Goal: Task Accomplishment & Management: Use online tool/utility

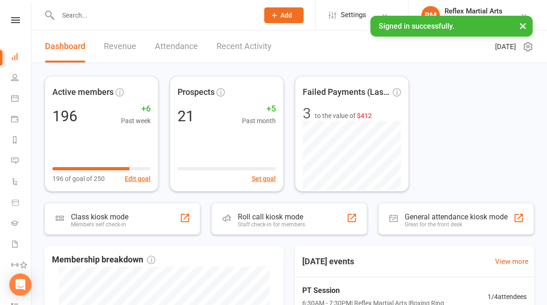
click at [135, 219] on div "Class kiosk mode Members self check-in" at bounding box center [122, 219] width 156 height 32
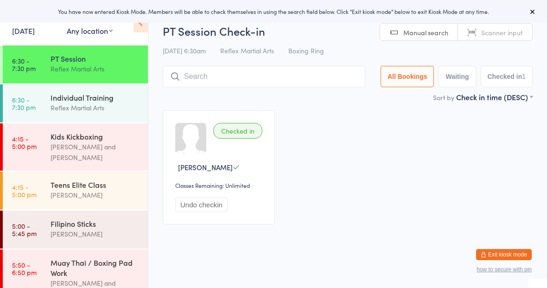
click at [63, 137] on div "Kids Kickboxing" at bounding box center [94, 136] width 89 height 10
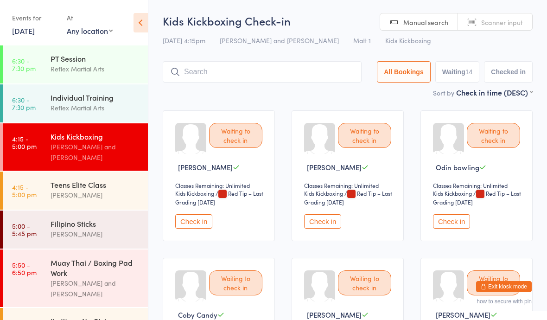
click at [90, 101] on div "Individual Training" at bounding box center [94, 97] width 89 height 10
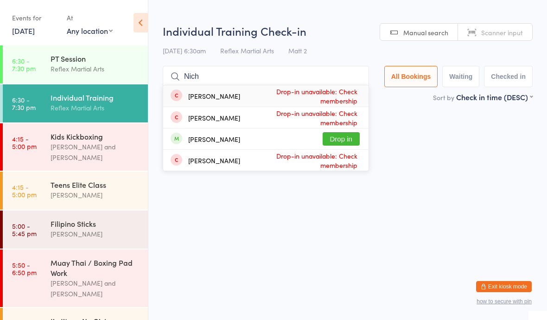
type input "Nich"
click at [341, 139] on button "Drop in" at bounding box center [340, 138] width 37 height 13
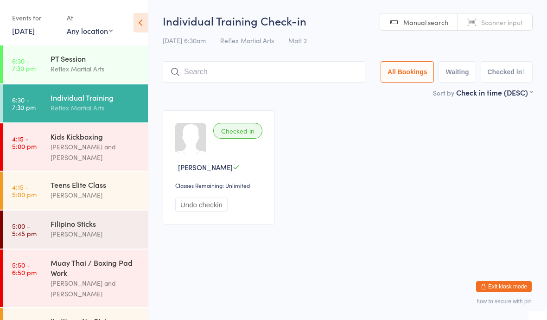
click at [36, 142] on time "4:15 - 5:00 pm" at bounding box center [24, 142] width 25 height 15
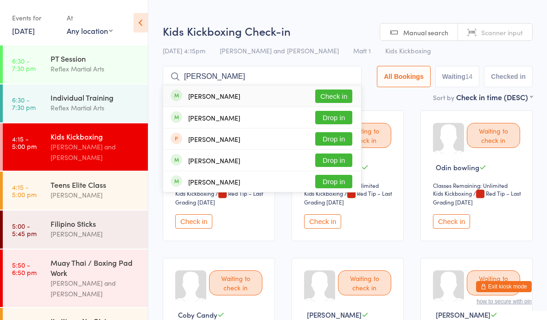
type input "Ryan"
click at [324, 92] on button "Check in" at bounding box center [333, 95] width 37 height 13
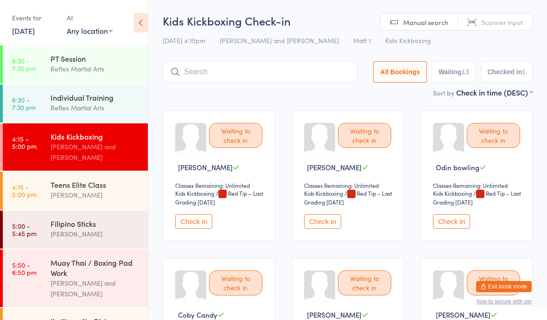
click at [33, 183] on time "4:15 - 5:00 pm" at bounding box center [24, 190] width 25 height 15
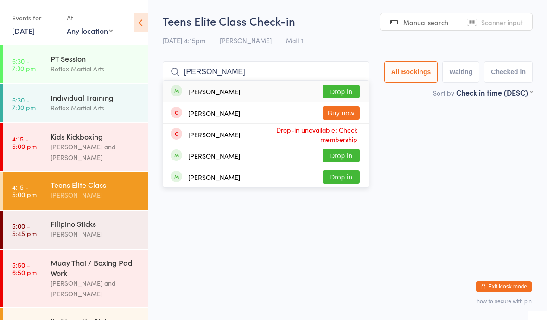
type input "Eli"
click at [327, 90] on button "Drop in" at bounding box center [340, 91] width 37 height 13
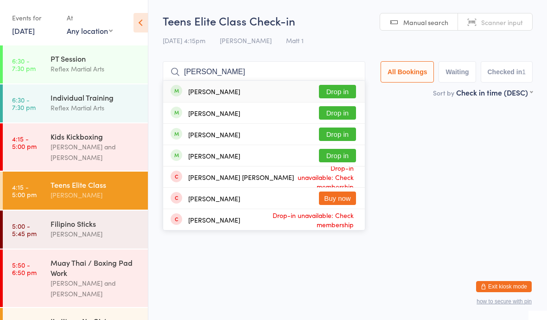
type input "Charlie"
click at [339, 115] on button "Drop in" at bounding box center [337, 112] width 37 height 13
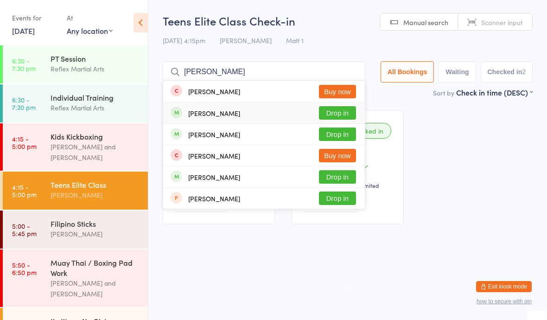
type input "Joshua"
click at [223, 106] on div "Joshua Yearby Drop in" at bounding box center [263, 112] width 201 height 21
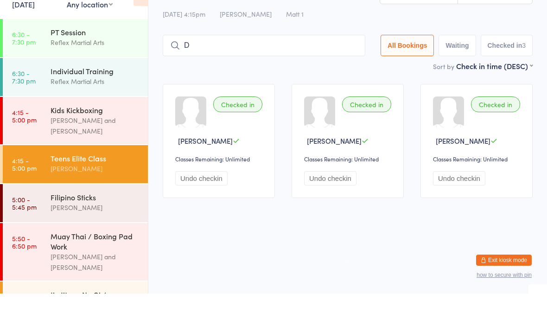
scroll to position [0, 0]
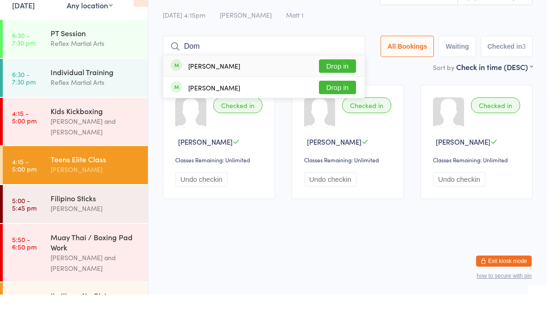
type input "Dom"
click at [336, 85] on button "Drop in" at bounding box center [337, 91] width 37 height 13
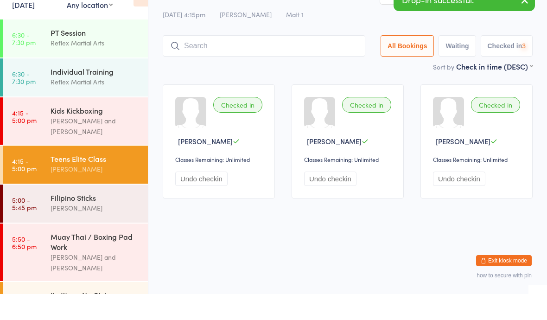
scroll to position [17, 0]
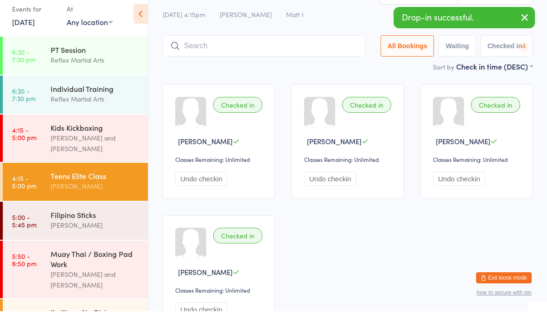
click at [114, 218] on div "Filipino Sticks" at bounding box center [94, 223] width 89 height 10
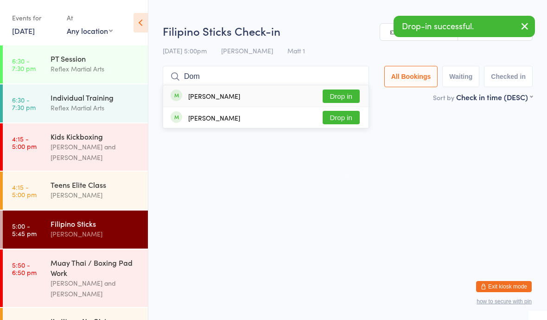
type input "Dom"
click at [338, 94] on button "Drop in" at bounding box center [340, 95] width 37 height 13
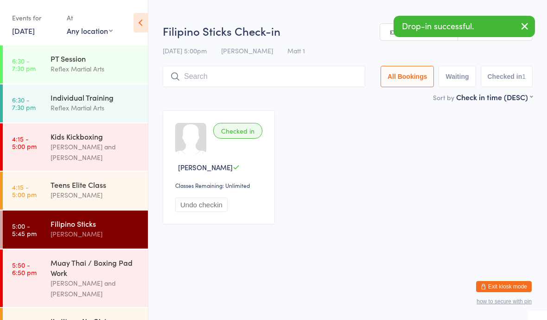
click at [50, 179] on div "Teens Elite Class" at bounding box center [94, 184] width 89 height 10
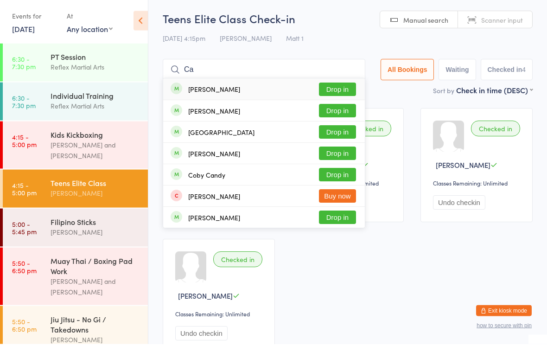
type input "C"
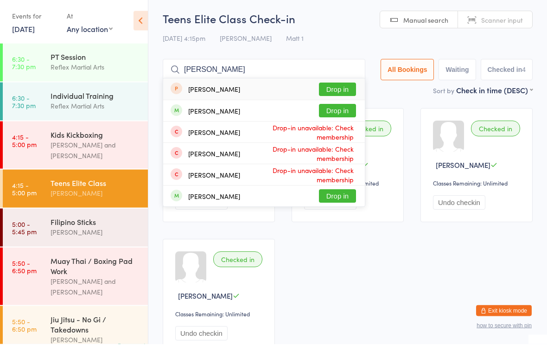
type input "Burr"
click at [322, 107] on button "Drop in" at bounding box center [337, 112] width 37 height 13
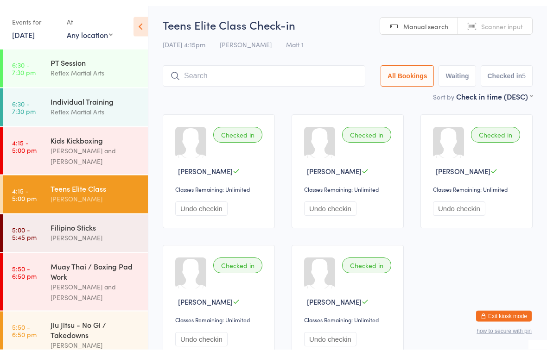
scroll to position [2, 0]
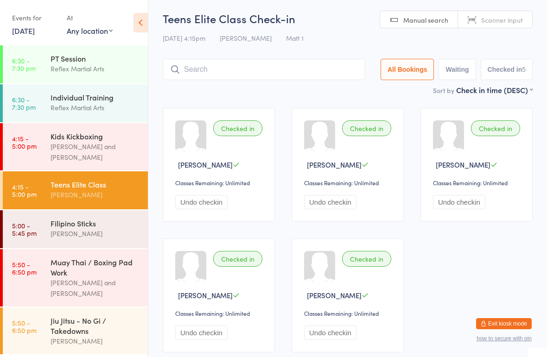
click at [541, 257] on ui-view "Teens Elite Class Check-in 15 Aug 4:15pm Jake Lavalle Matt 1 Manual search Scan…" at bounding box center [347, 186] width 398 height 350
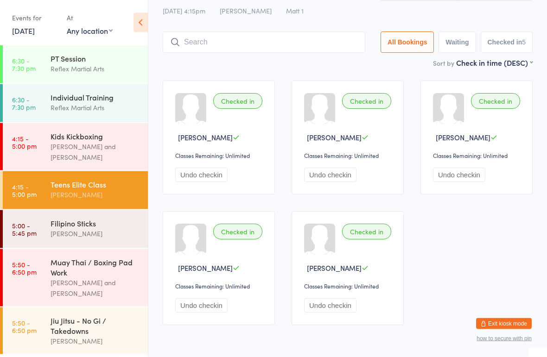
scroll to position [30, 0]
click at [112, 139] on div "Kids Kickboxing" at bounding box center [94, 136] width 89 height 10
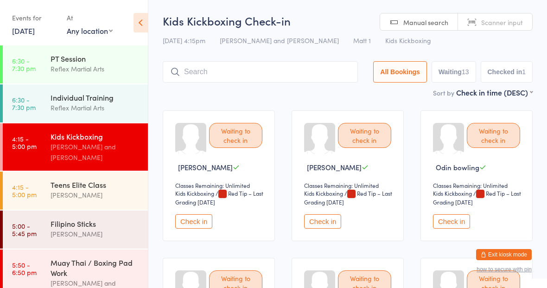
click at [121, 179] on div "Teens Elite Class" at bounding box center [94, 184] width 89 height 10
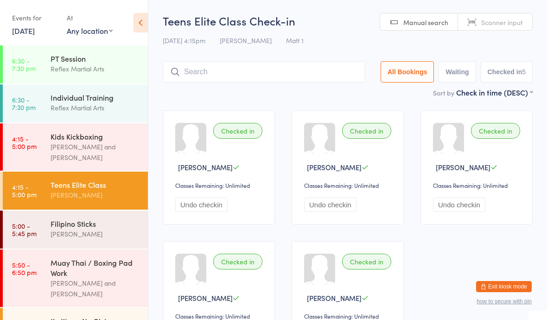
click at [508, 285] on button "Exit kiosk mode" at bounding box center [504, 286] width 56 height 11
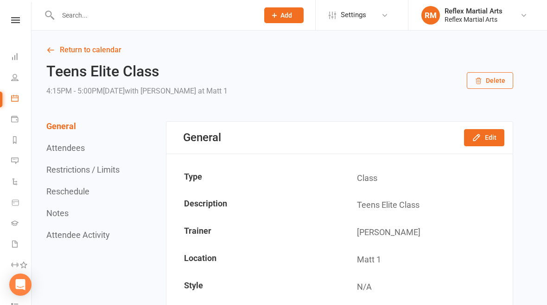
click at [135, 14] on input "text" at bounding box center [153, 15] width 197 height 13
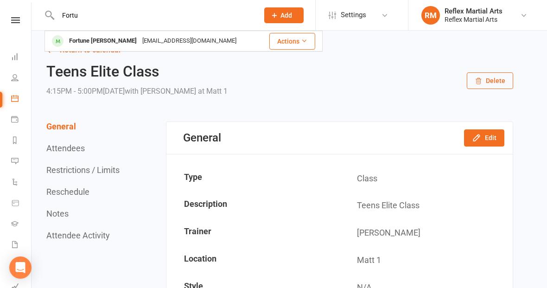
type input "Fortu"
click at [110, 39] on div "Fortune Mercado" at bounding box center [102, 40] width 73 height 13
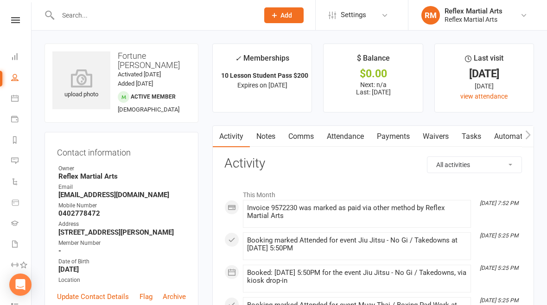
click at [147, 19] on input "text" at bounding box center [153, 15] width 197 height 13
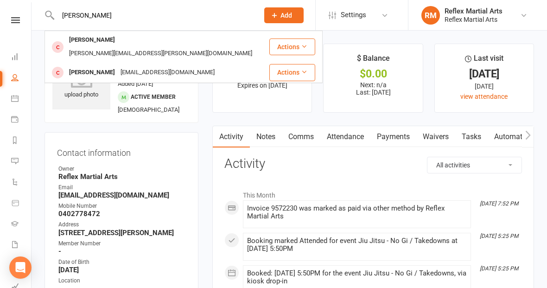
type input "Kate"
click at [104, 41] on div "Kate Wagner" at bounding box center [91, 39] width 51 height 13
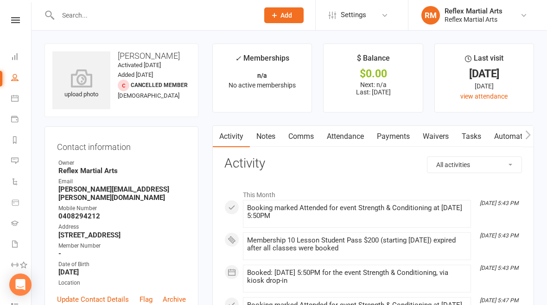
click at [300, 132] on link "Comms" at bounding box center [301, 136] width 38 height 21
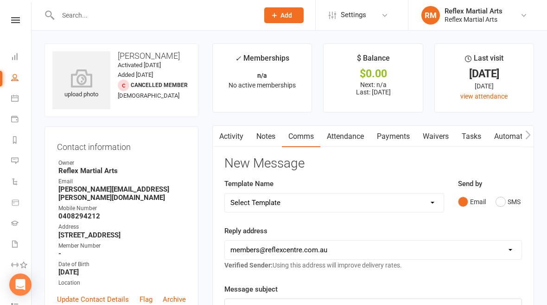
click at [383, 194] on select "Select Template [SMS] [Default template - review before using] Appointment remi…" at bounding box center [334, 203] width 219 height 19
select select "34"
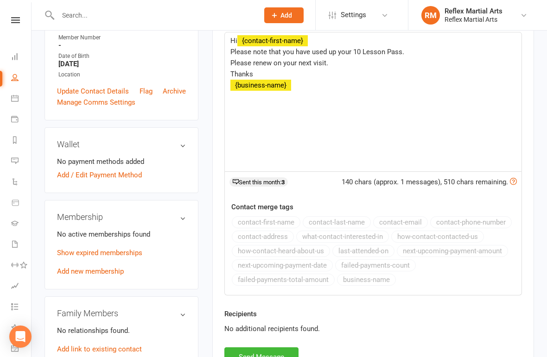
scroll to position [209, 0]
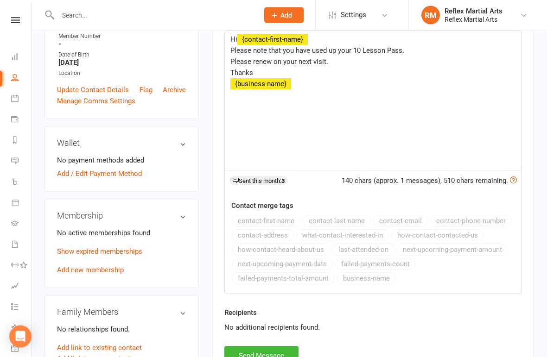
click at [273, 305] on button "Send Message" at bounding box center [261, 355] width 74 height 19
select select
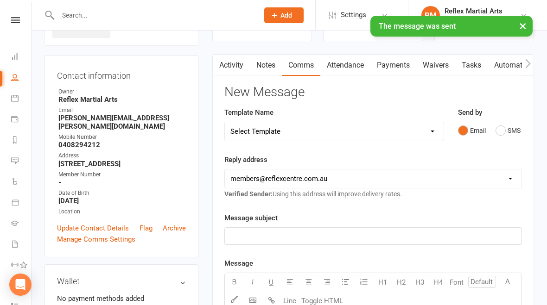
scroll to position [0, 0]
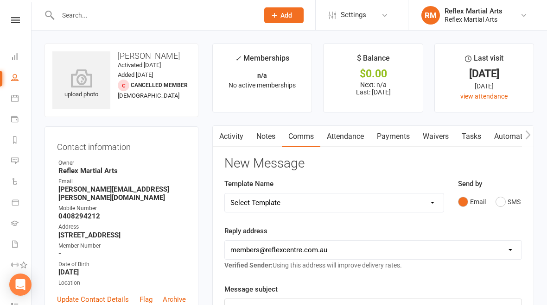
click at [121, 15] on input "text" at bounding box center [153, 15] width 197 height 13
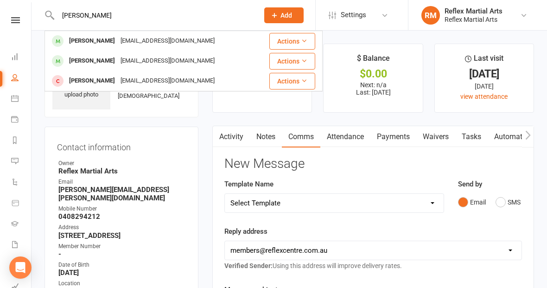
type input "Jesse"
click at [118, 63] on div "jessejamesbrown2009@gmail.com" at bounding box center [168, 60] width 100 height 13
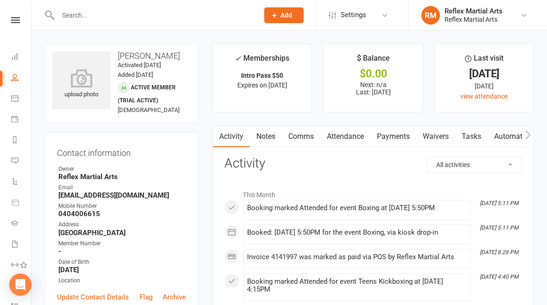
click at [398, 134] on link "Payments" at bounding box center [393, 136] width 46 height 21
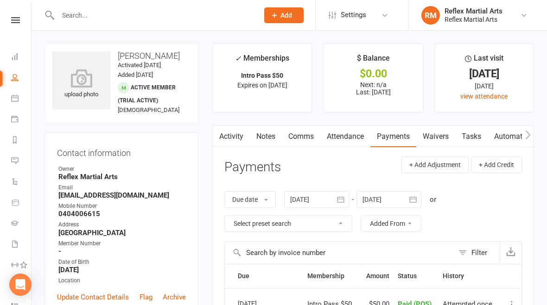
click at [301, 137] on link "Comms" at bounding box center [301, 136] width 38 height 21
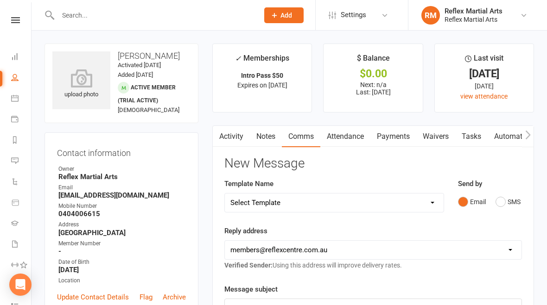
click at [341, 200] on select "Select Template [SMS] [Default template - review before using] Appointment remi…" at bounding box center [334, 203] width 219 height 19
select select "18"
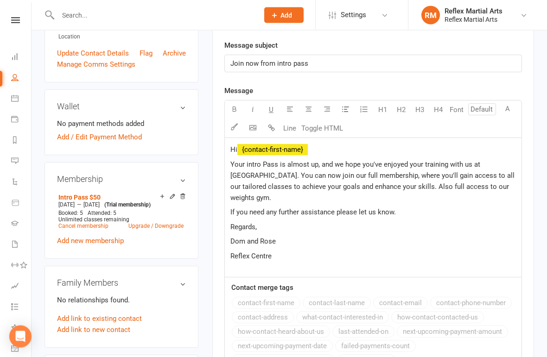
scroll to position [244, 0]
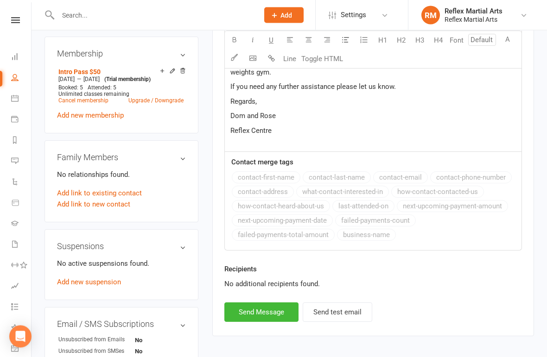
click at [250, 305] on button "Send Message" at bounding box center [261, 312] width 74 height 19
select select
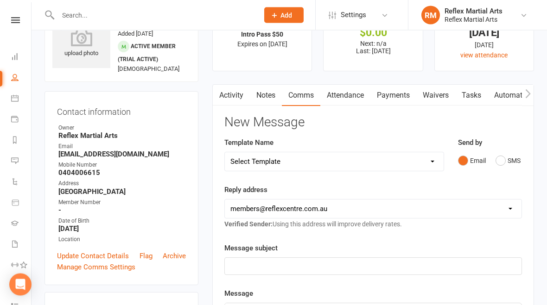
scroll to position [0, 0]
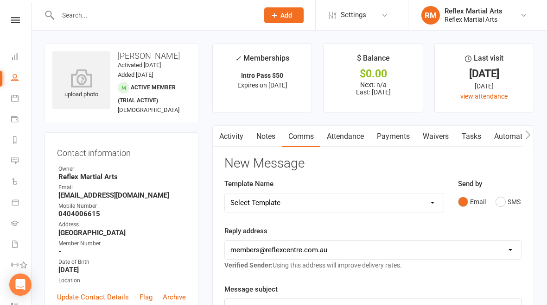
click at [14, 23] on icon at bounding box center [15, 20] width 9 height 6
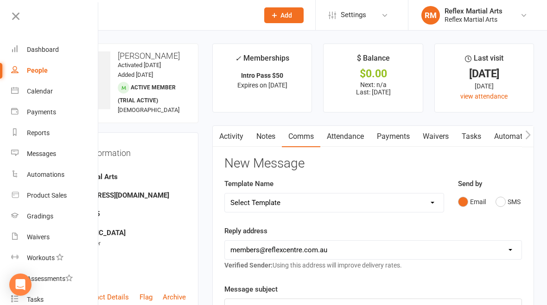
click at [46, 52] on div "Dashboard" at bounding box center [43, 49] width 32 height 7
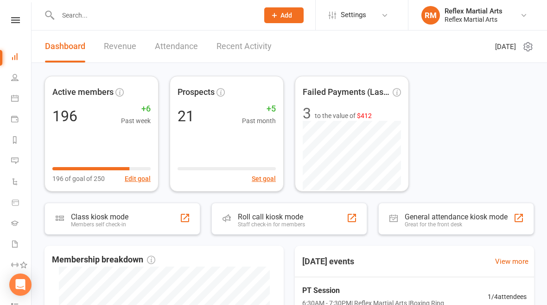
click at [162, 214] on div "Class kiosk mode Members self check-in" at bounding box center [122, 219] width 156 height 32
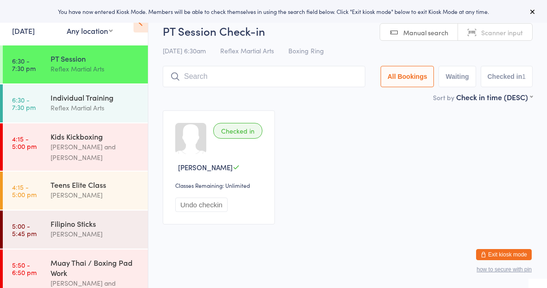
click at [52, 139] on div "Kids Kickboxing" at bounding box center [94, 136] width 89 height 10
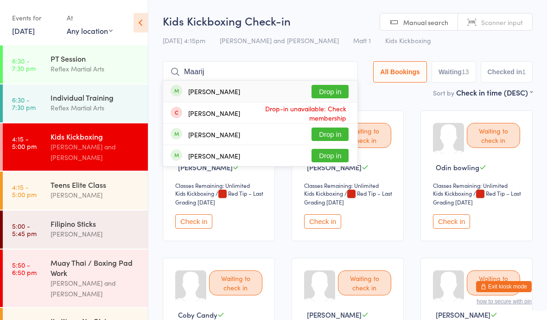
type input "Maarij"
click at [331, 88] on button "Drop in" at bounding box center [329, 91] width 37 height 13
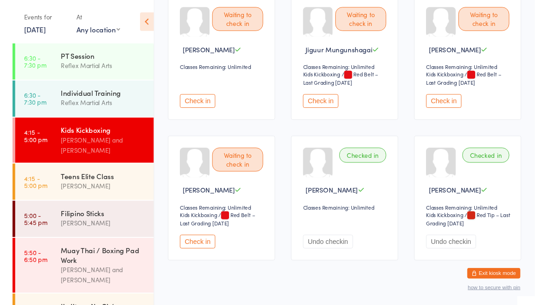
scroll to position [567, 0]
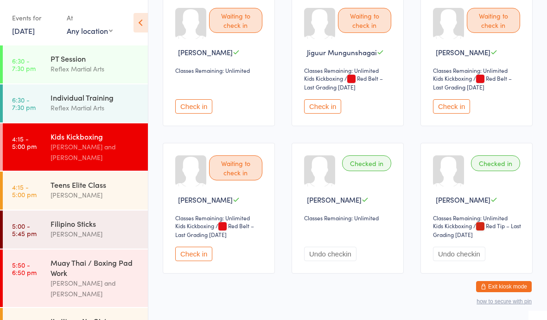
click at [336, 107] on button "Check in" at bounding box center [322, 106] width 37 height 14
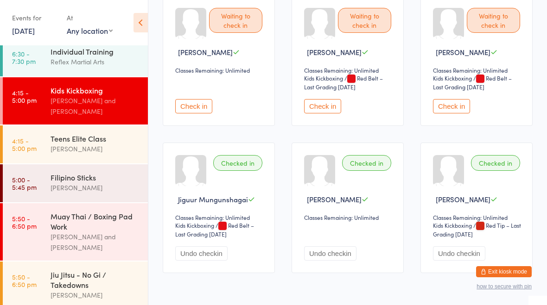
scroll to position [44, 0]
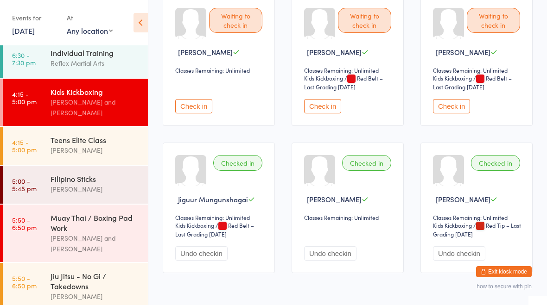
click at [88, 174] on div "Filipino Sticks" at bounding box center [94, 179] width 89 height 10
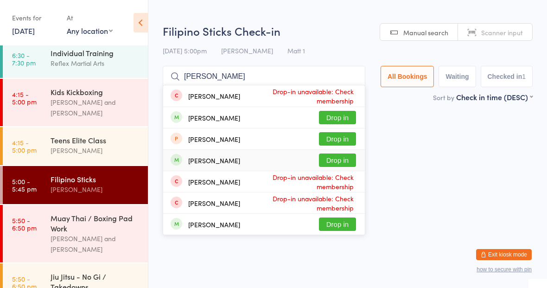
type input "Sam"
click at [296, 159] on div "Sam verheyden Drop in" at bounding box center [263, 160] width 201 height 21
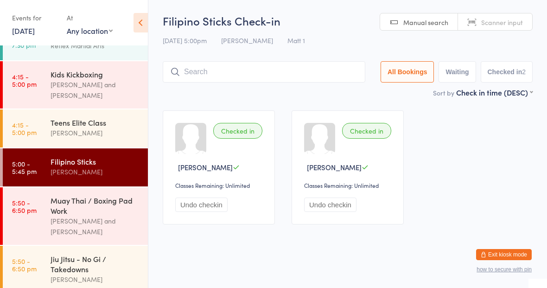
click at [94, 201] on div "Muay Thai / Boxing Pad Work" at bounding box center [94, 205] width 89 height 20
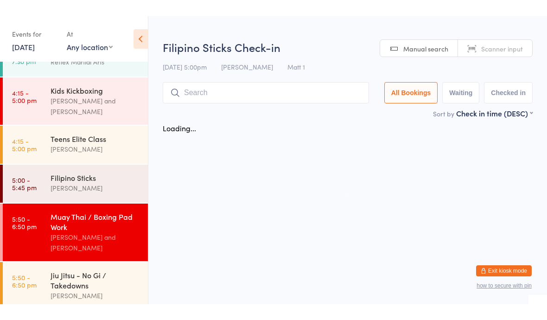
scroll to position [30, 0]
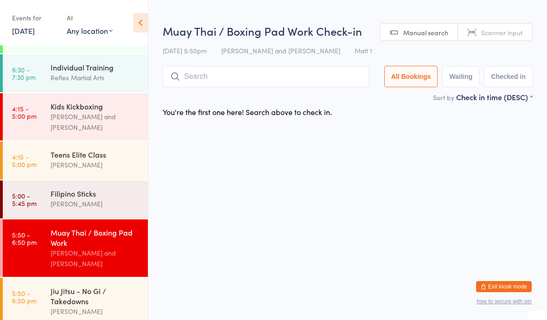
click at [230, 81] on input "search" at bounding box center [266, 76] width 206 height 21
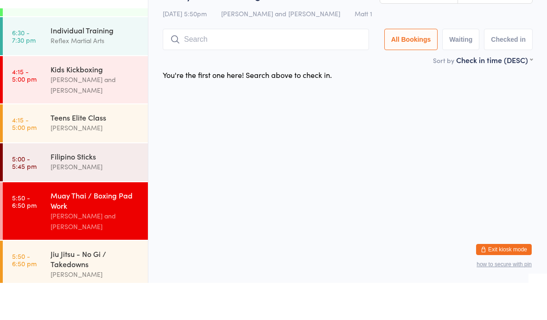
scroll to position [0, 0]
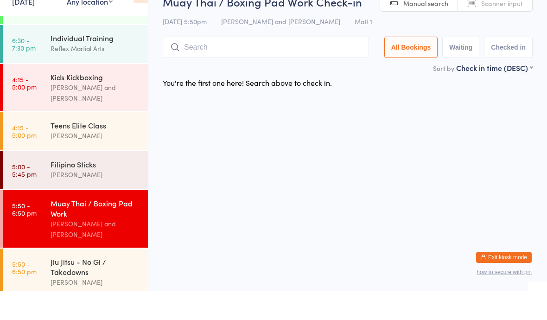
click at [226, 66] on input "search" at bounding box center [266, 76] width 206 height 21
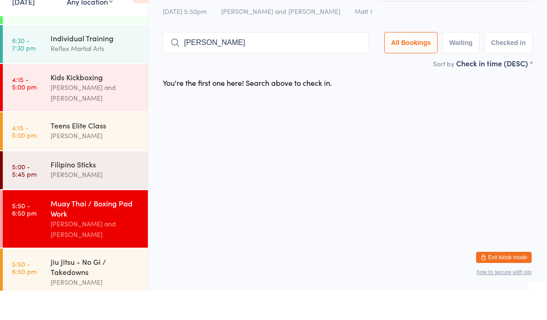
type input "William"
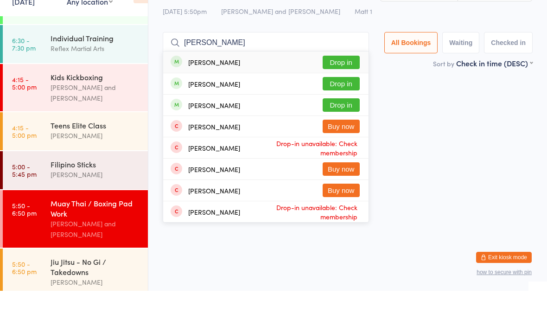
click at [341, 127] on button "Drop in" at bounding box center [340, 133] width 37 height 13
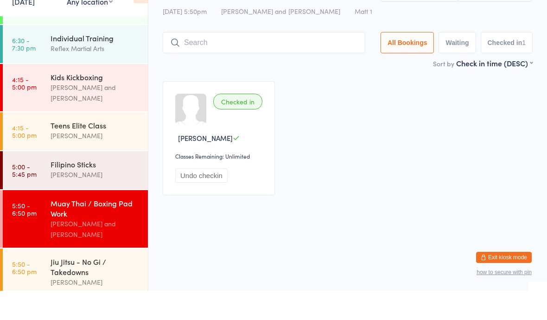
click at [99, 188] on div "Filipino Sticks" at bounding box center [94, 193] width 89 height 10
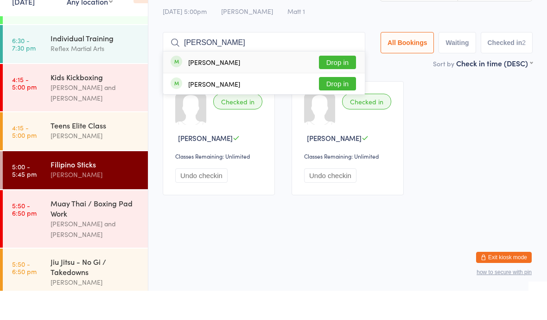
type input "Rhys"
click at [227, 81] on div "Rhys dever Drop in" at bounding box center [263, 91] width 201 height 21
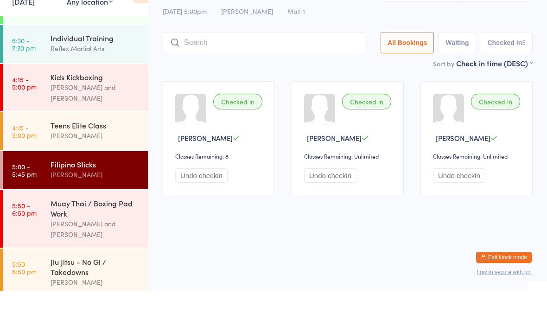
click at [88, 188] on div "Filipino Sticks" at bounding box center [94, 193] width 89 height 10
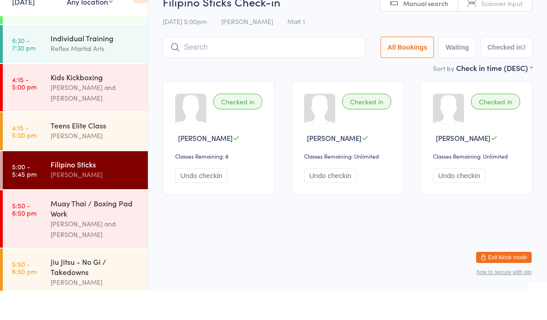
click at [232, 66] on input "search" at bounding box center [264, 76] width 202 height 21
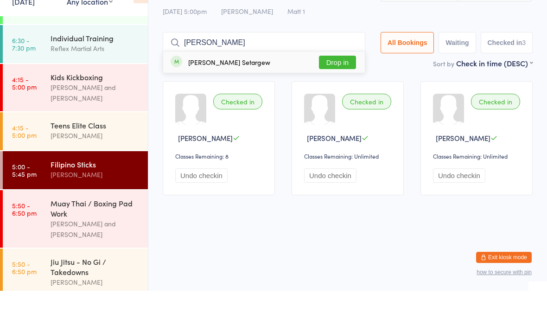
type input "Tekle"
click at [327, 85] on button "Drop in" at bounding box center [337, 91] width 37 height 13
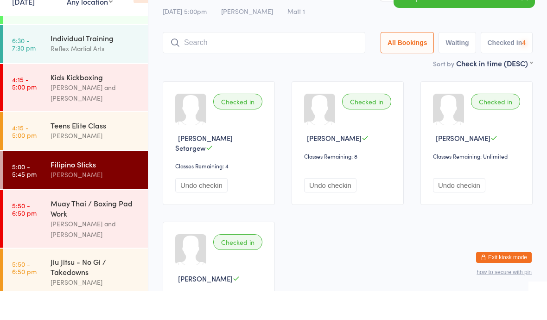
scroll to position [20, 0]
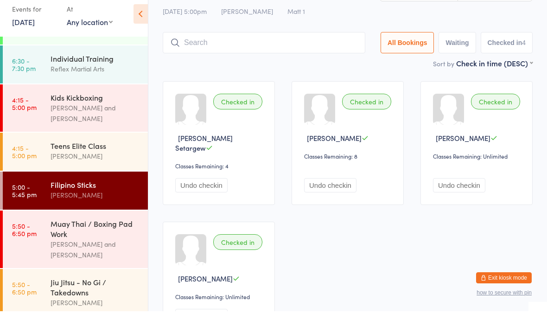
click at [45, 64] on link "6:30 - 7:30 pm Individual Training Reflex Martial Arts" at bounding box center [75, 73] width 145 height 38
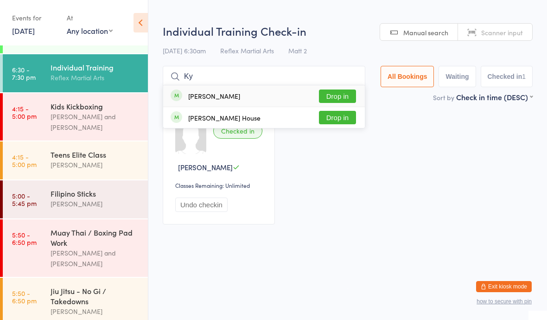
type input "Ky"
click at [326, 94] on button "Drop in" at bounding box center [337, 95] width 37 height 13
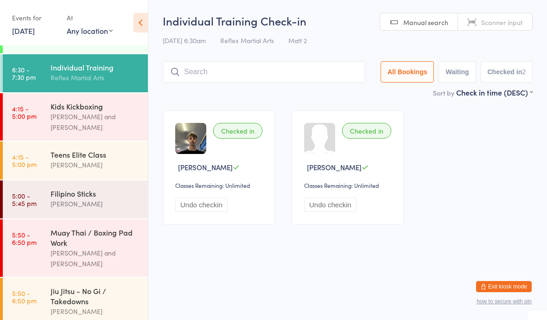
click at [66, 198] on div "Rose Lavalle" at bounding box center [94, 203] width 89 height 11
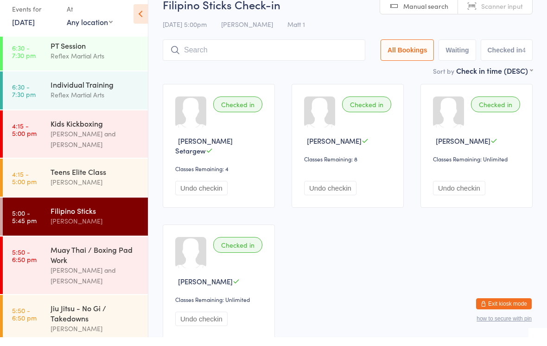
scroll to position [44, 0]
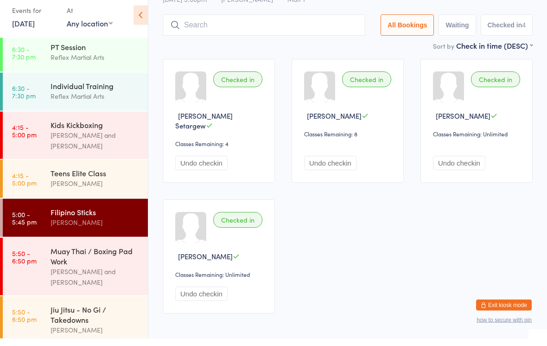
click at [202, 294] on button "Undo checkin" at bounding box center [201, 301] width 52 height 14
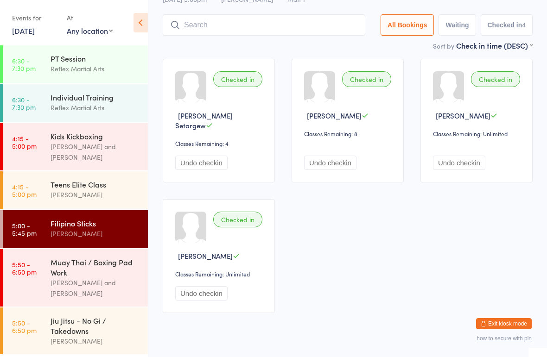
scroll to position [0, 0]
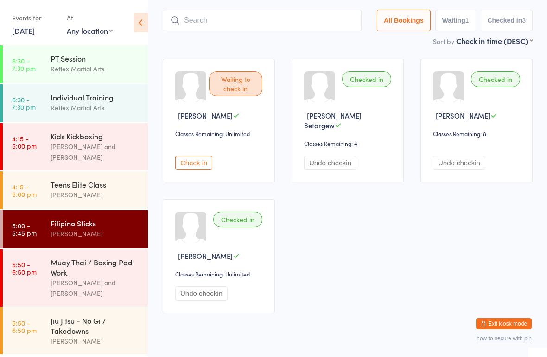
click at [48, 137] on link "4:15 - 5:00 pm Kids Kickboxing Kyan Lamb and Jake Lavalle" at bounding box center [75, 146] width 145 height 47
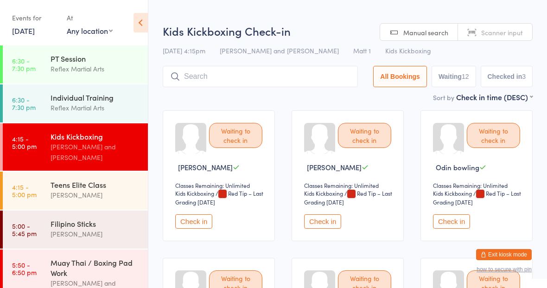
click at [49, 188] on link "4:15 - 5:00 pm Teens Elite Class Jake Lavalle" at bounding box center [75, 190] width 145 height 38
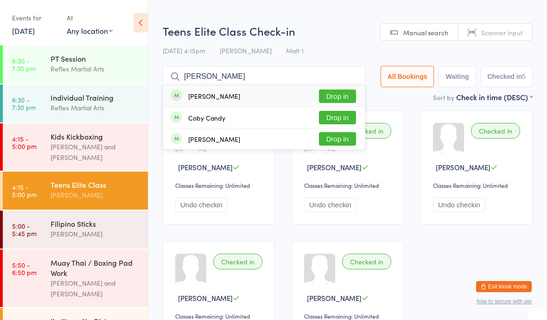
type input "Cody"
click at [336, 96] on button "Drop in" at bounding box center [337, 95] width 37 height 13
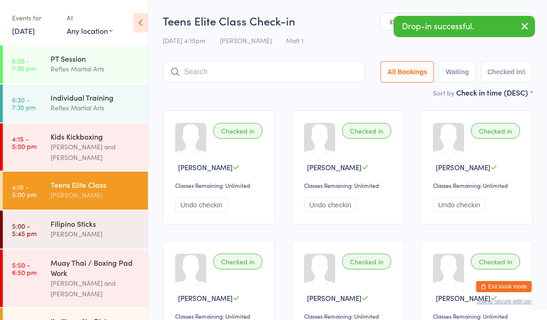
click at [100, 105] on div "Reflex Martial Arts" at bounding box center [94, 107] width 89 height 11
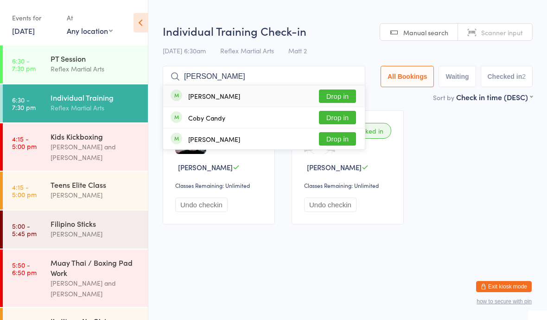
type input "Cody"
click at [330, 90] on button "Drop in" at bounding box center [337, 95] width 37 height 13
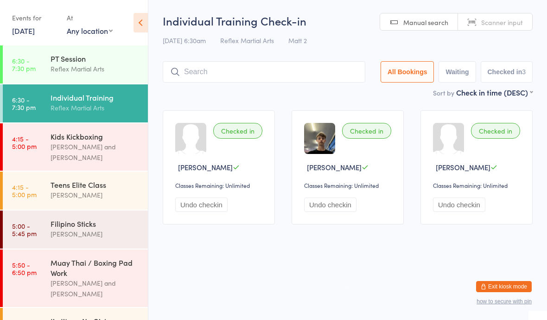
click at [113, 257] on div "Muay Thai / Boxing Pad Work" at bounding box center [94, 267] width 89 height 20
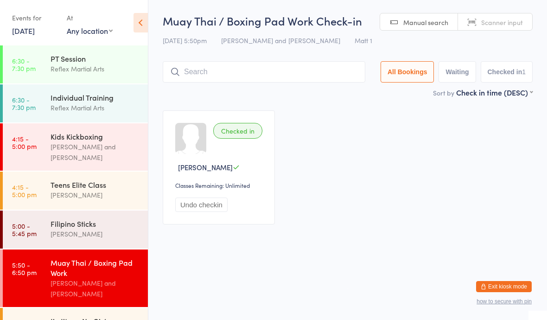
click at [105, 263] on div "Muay Thai / Boxing Pad Work" at bounding box center [94, 267] width 89 height 20
type input "Siamnd"
click at [332, 87] on button "Drop in" at bounding box center [337, 91] width 37 height 13
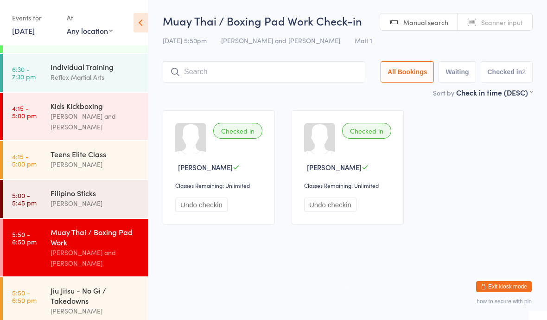
scroll to position [30, 0]
click at [108, 277] on div "Jiu Jitsu - No Gi / Takedowns Adam Holcroft" at bounding box center [98, 300] width 97 height 47
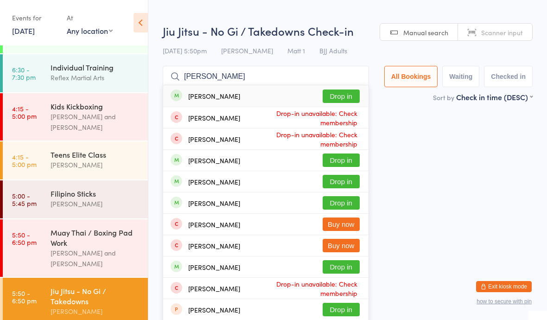
type input "Jacob"
click at [343, 92] on button "Drop in" at bounding box center [340, 95] width 37 height 13
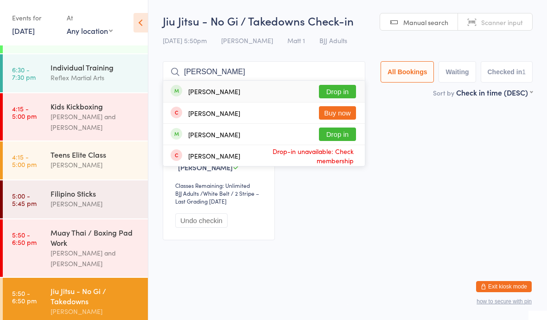
type input "Craig"
click at [328, 93] on button "Drop in" at bounding box center [337, 91] width 37 height 13
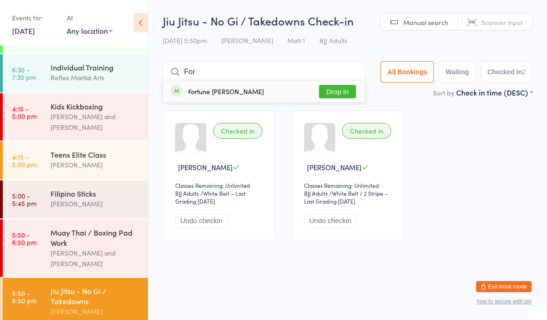
type input "For"
click at [330, 94] on button "Drop in" at bounding box center [337, 91] width 37 height 13
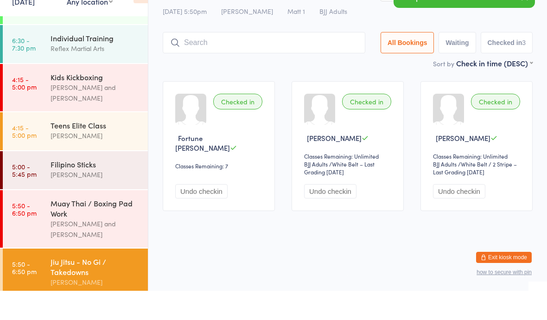
click at [52, 227] on div "Muay Thai / Boxing Pad Work" at bounding box center [94, 237] width 89 height 20
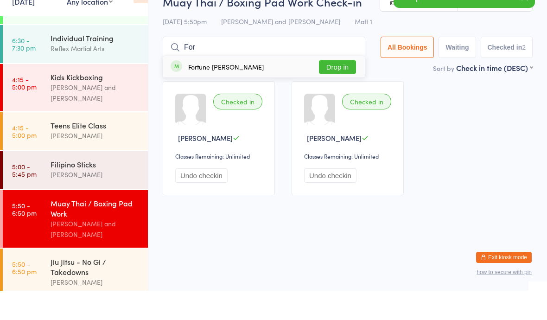
type input "For"
click at [326, 89] on button "Drop in" at bounding box center [337, 95] width 37 height 13
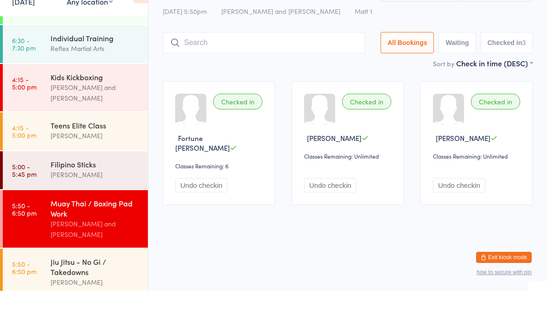
click at [40, 277] on link "5:50 - 6:50 pm Jiu Jitsu - No Gi / Takedowns Adam Holcroft" at bounding box center [75, 300] width 145 height 47
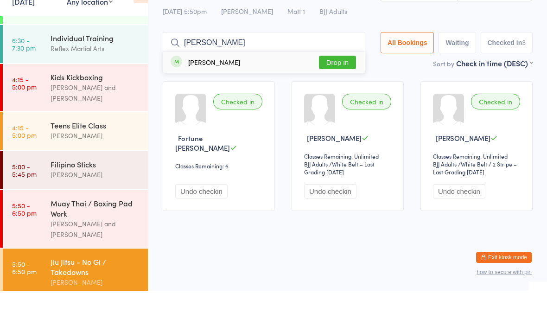
type input "Dylan"
click at [328, 85] on button "Drop in" at bounding box center [337, 91] width 37 height 13
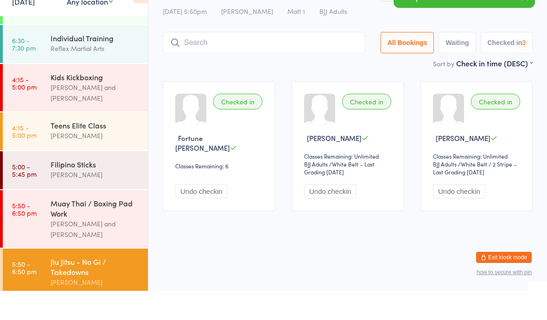
scroll to position [20, 0]
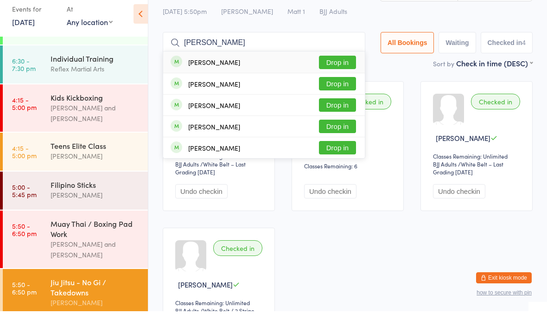
type input "Daniel"
click at [323, 107] on button "Drop in" at bounding box center [337, 113] width 37 height 13
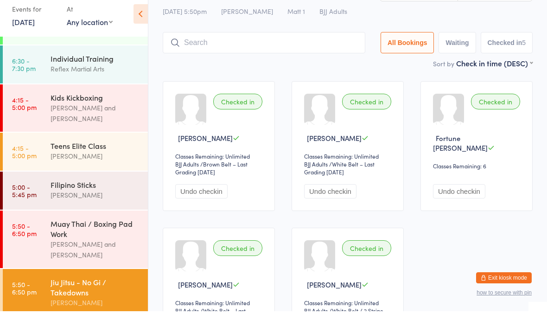
click at [55, 247] on div "Jake Lavalle and Dominic Lavalle" at bounding box center [94, 257] width 89 height 21
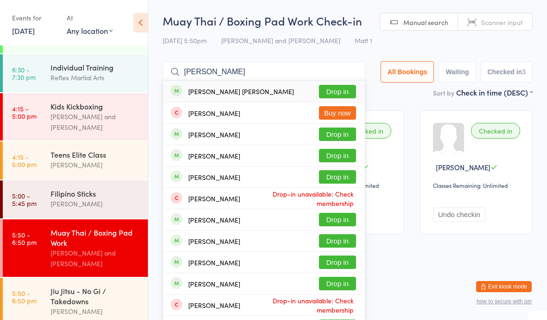
type input "Marley"
click at [330, 88] on button "Drop in" at bounding box center [337, 91] width 37 height 13
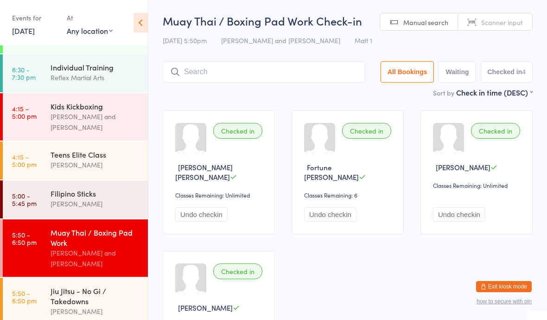
click at [123, 188] on div "Filipino Sticks" at bounding box center [94, 193] width 89 height 10
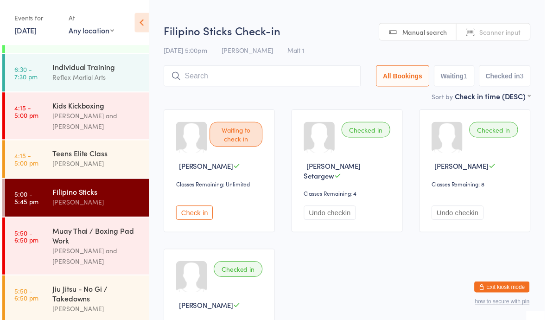
scroll to position [26, 0]
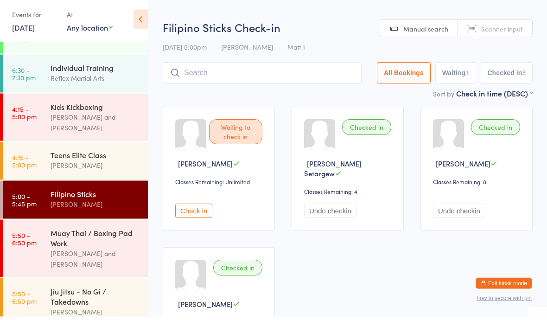
click at [202, 207] on button "Check in" at bounding box center [193, 214] width 37 height 14
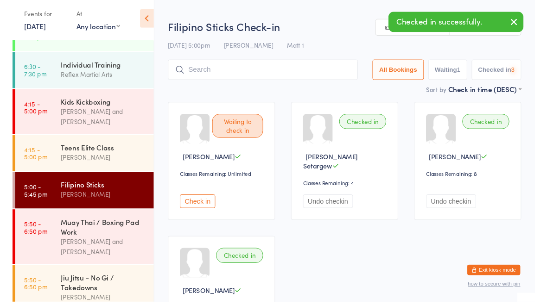
scroll to position [4, 0]
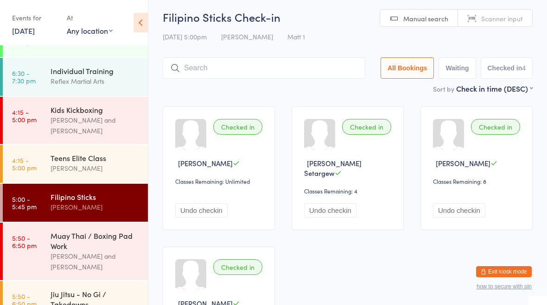
click at [116, 242] on div "Muay Thai / Boxing Pad Work" at bounding box center [94, 241] width 89 height 20
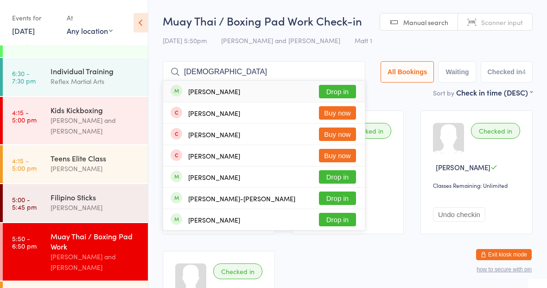
type input "Christ"
click at [338, 197] on button "Drop in" at bounding box center [337, 197] width 37 height 13
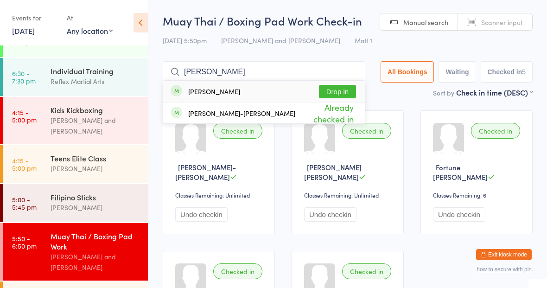
type input "Joe tripodin"
click at [336, 94] on button "Drop in" at bounding box center [337, 91] width 37 height 13
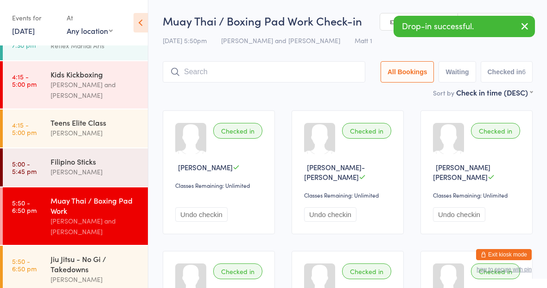
click at [44, 249] on link "5:50 - 6:50 pm Jiu Jitsu - No Gi / Takedowns Adam Holcroft" at bounding box center [75, 268] width 145 height 47
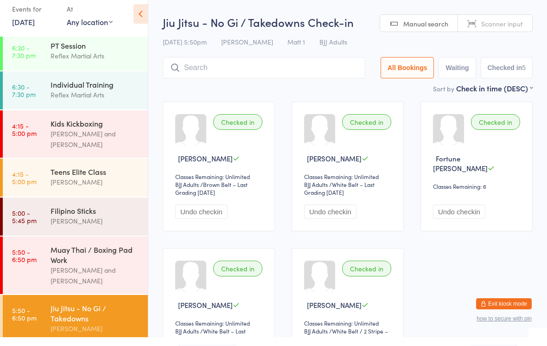
scroll to position [1, 0]
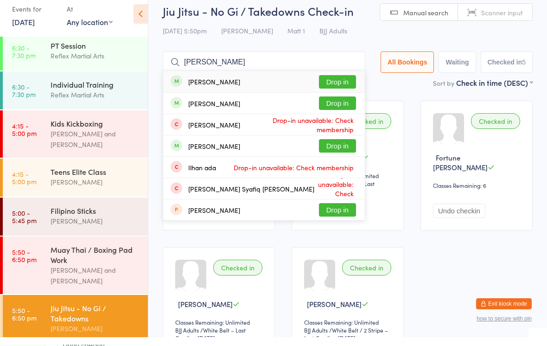
type input "Adam"
click at [328, 105] on button "Drop in" at bounding box center [337, 111] width 37 height 13
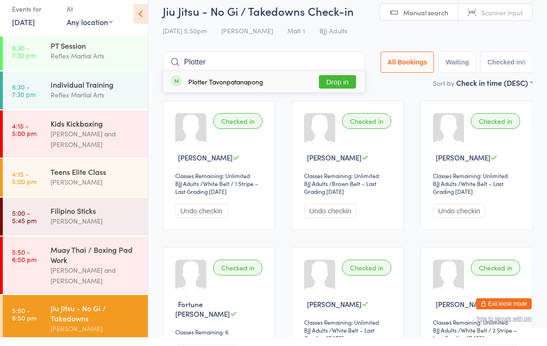
type input "Plotter"
click at [333, 84] on button "Drop in" at bounding box center [337, 90] width 37 height 13
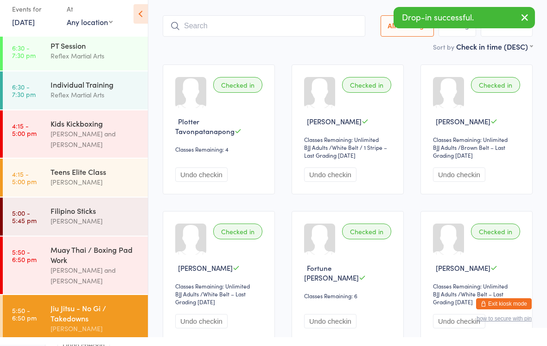
scroll to position [66, 0]
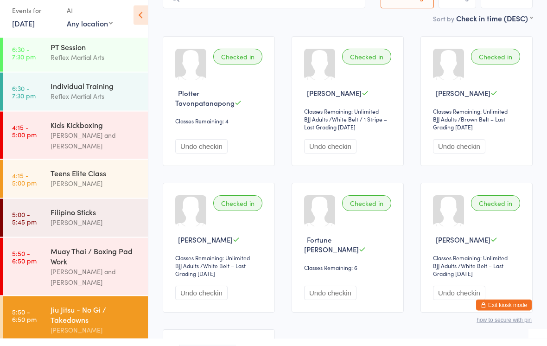
click at [108, 305] on div "Jiu Jitsu - No Gi / Takedowns" at bounding box center [94, 321] width 89 height 20
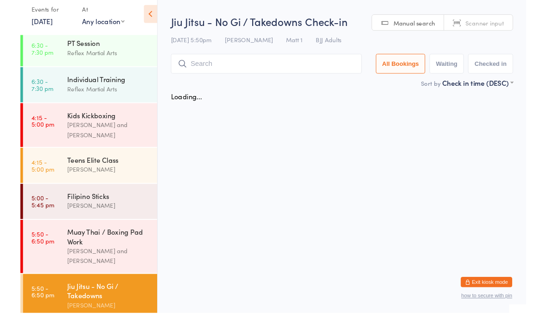
scroll to position [0, 0]
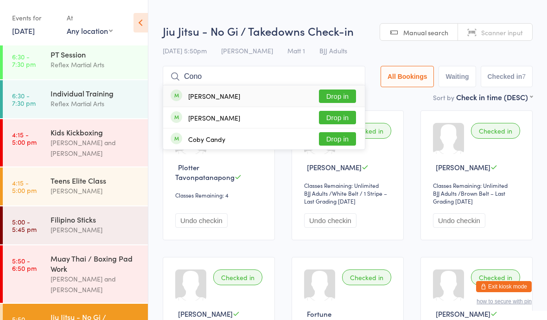
type input "Cono"
click at [333, 91] on button "Drop in" at bounding box center [337, 95] width 37 height 13
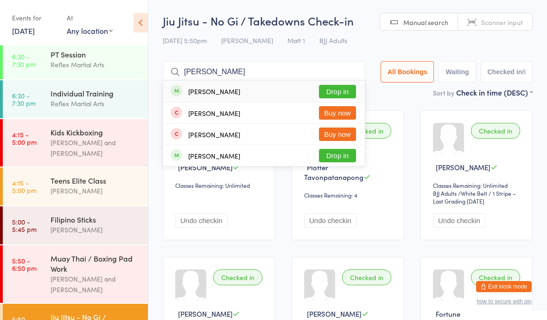
type input "Finn"
click at [332, 89] on button "Drop in" at bounding box center [337, 91] width 37 height 13
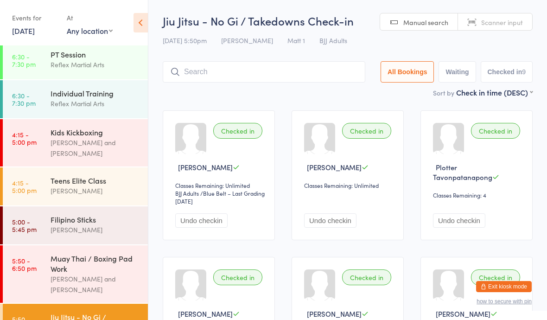
click at [75, 261] on div "Muay Thai / Boxing Pad Work" at bounding box center [94, 263] width 89 height 20
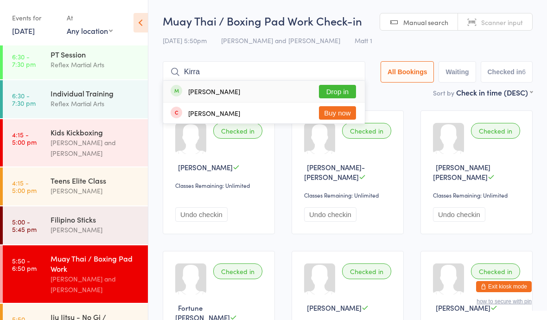
type input "Kirra"
click at [333, 93] on button "Drop in" at bounding box center [337, 91] width 37 height 13
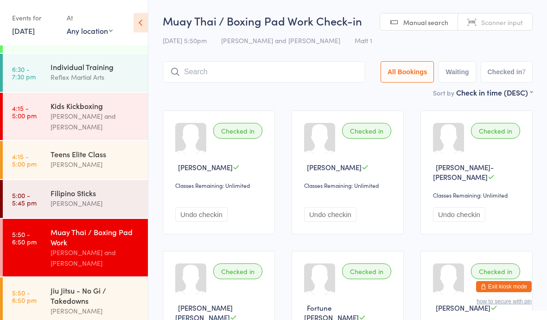
scroll to position [30, 0]
click at [50, 282] on link "5:50 - 6:50 pm Jiu Jitsu - No Gi / Takedowns Adam Holcroft" at bounding box center [75, 300] width 145 height 47
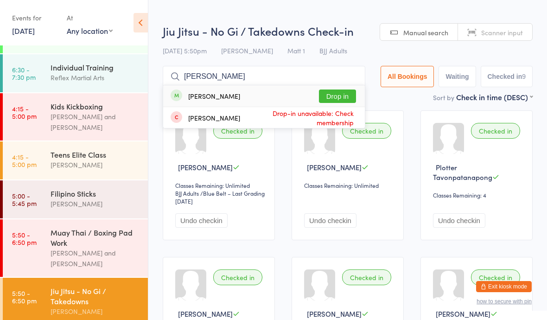
type input "Karol"
click at [332, 96] on button "Drop in" at bounding box center [337, 95] width 37 height 13
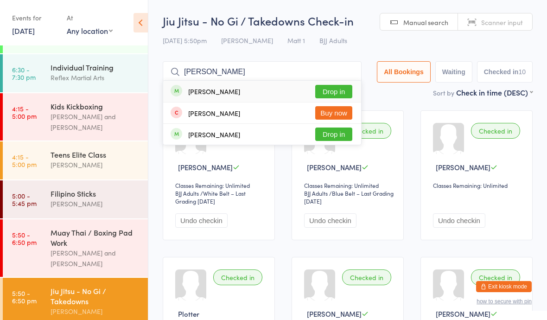
type input "Adrij"
click at [324, 89] on button "Drop in" at bounding box center [333, 91] width 37 height 13
